Goal: Task Accomplishment & Management: Use online tool/utility

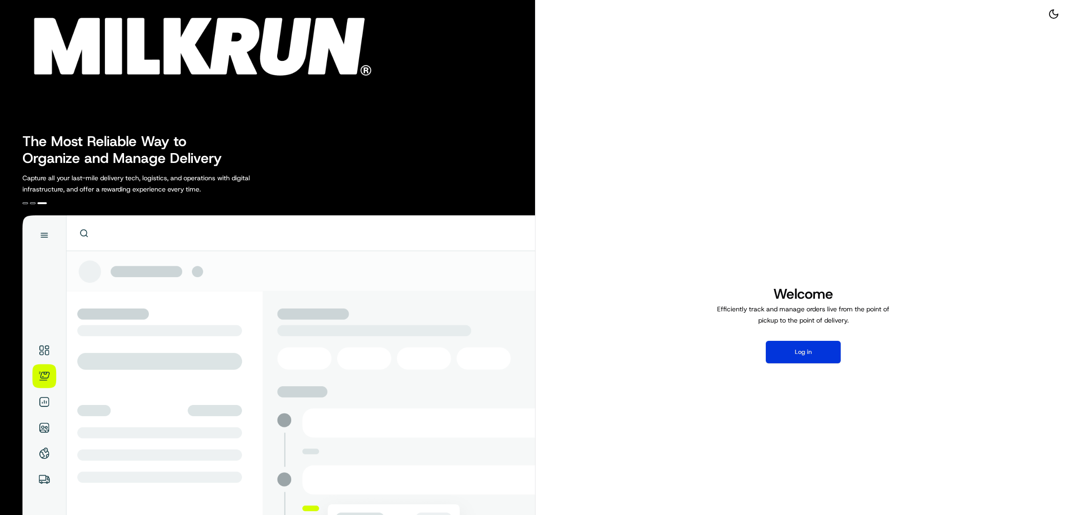
click at [810, 354] on button "Log in" at bounding box center [803, 352] width 75 height 22
